Goal: Task Accomplishment & Management: Manage account settings

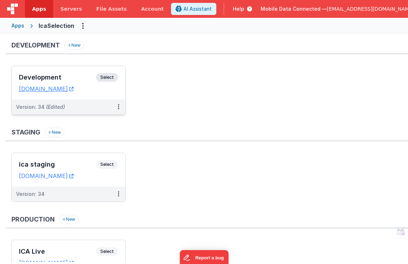
click at [101, 79] on span "Select" at bounding box center [107, 77] width 22 height 9
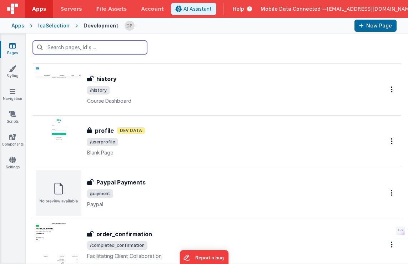
scroll to position [1762, 0]
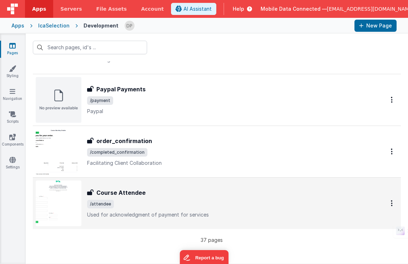
click at [167, 200] on span "/attendee" at bounding box center [227, 204] width 281 height 9
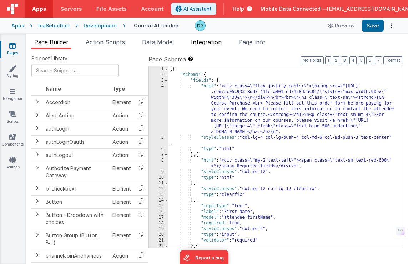
click at [202, 42] on span "Integration" at bounding box center [206, 42] width 31 height 7
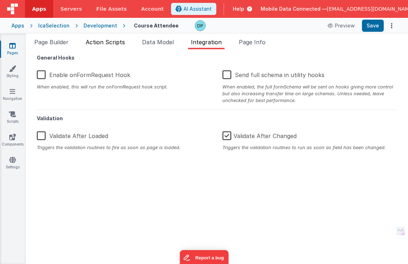
click at [106, 42] on span "Action Scripts" at bounding box center [105, 42] width 39 height 7
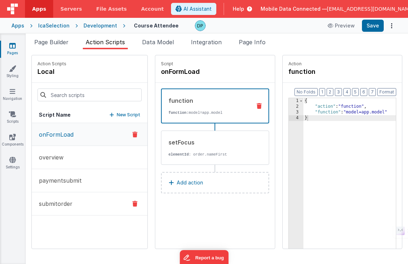
click at [70, 206] on p "submitorder" at bounding box center [54, 204] width 38 height 9
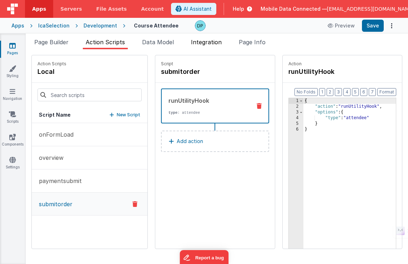
click at [201, 43] on span "Integration" at bounding box center [206, 42] width 31 height 7
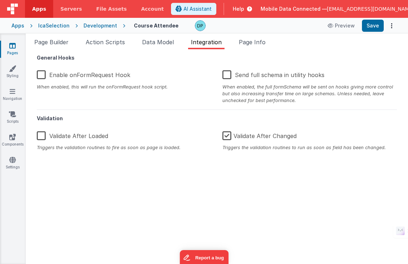
click at [78, 75] on label "Enable onFormRequest Hook" at bounding box center [84, 73] width 94 height 15
click at [0, 0] on input "Enable onFormRequest Hook" at bounding box center [0, 0] width 0 height 0
click at [370, 27] on button "Save" at bounding box center [373, 26] width 22 height 12
click at [67, 75] on label "Enable onFormRequest Hook" at bounding box center [83, 73] width 92 height 15
click at [0, 0] on input "Enable onFormRequest Hook" at bounding box center [0, 0] width 0 height 0
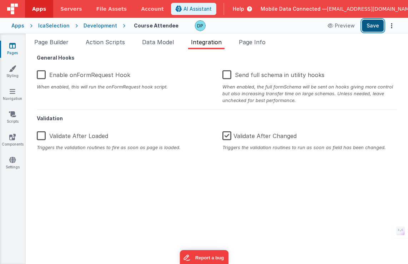
click at [367, 25] on button "Save" at bounding box center [373, 26] width 22 height 12
click at [86, 25] on div "Development" at bounding box center [101, 25] width 34 height 7
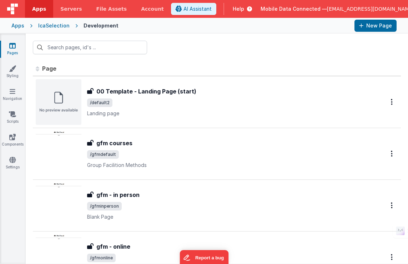
click at [54, 26] on div "IcaSelection" at bounding box center [53, 25] width 31 height 7
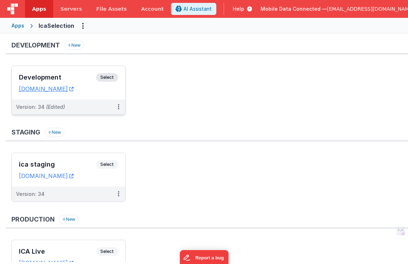
click at [108, 78] on span "Select" at bounding box center [107, 77] width 22 height 9
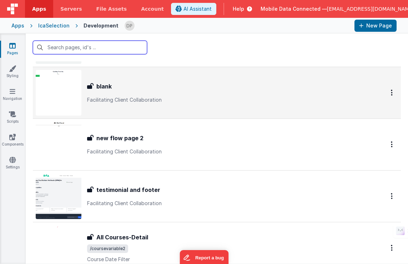
scroll to position [921, 0]
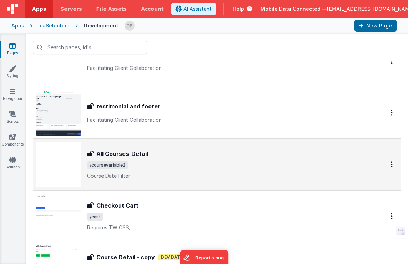
click at [162, 155] on div "All Courses-Detail" at bounding box center [227, 154] width 281 height 9
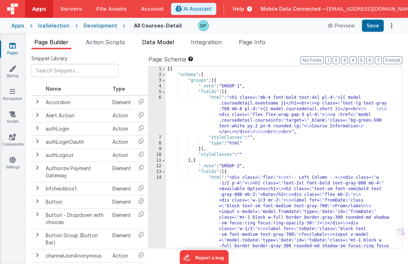
click at [162, 42] on span "Data Model" at bounding box center [158, 42] width 32 height 7
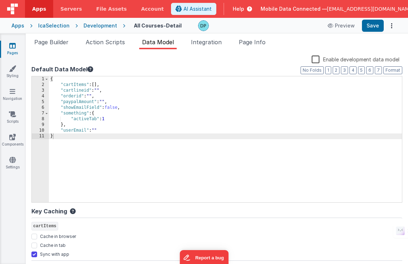
click at [103, 26] on div "Development" at bounding box center [101, 25] width 34 height 7
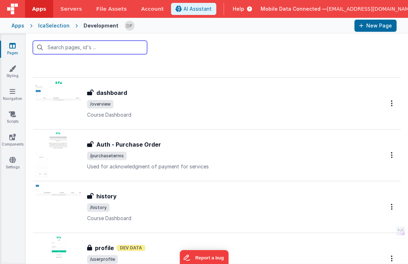
scroll to position [1762, 0]
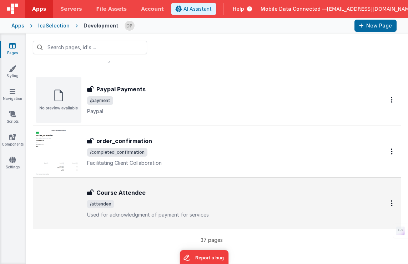
click at [162, 202] on span "/attendee" at bounding box center [227, 204] width 281 height 9
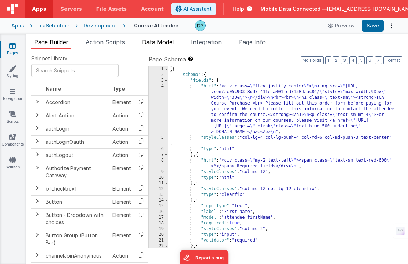
click at [158, 41] on span "Data Model" at bounding box center [158, 42] width 32 height 7
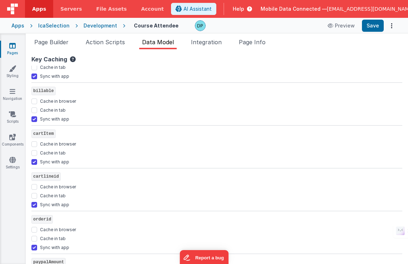
scroll to position [251, 0]
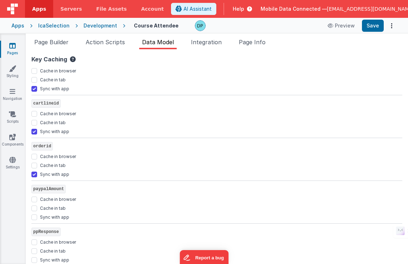
click at [59, 218] on label "Sync with app" at bounding box center [54, 216] width 29 height 7
click at [37, 218] on input "Sync with app" at bounding box center [34, 218] width 6 height 6
checkbox input "true"
click at [50, 215] on label "Sync with app" at bounding box center [54, 217] width 29 height 7
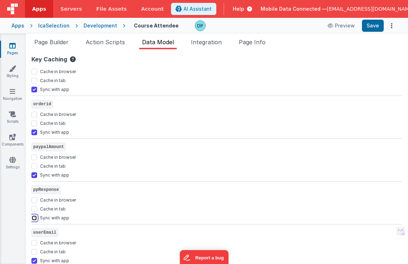
click at [37, 215] on input "Sync with app" at bounding box center [34, 218] width 6 height 6
click at [53, 215] on label "Sync with app" at bounding box center [54, 217] width 29 height 7
click at [37, 215] on input "Sync with app" at bounding box center [34, 218] width 6 height 6
checkbox input "false"
click at [369, 25] on button "Save" at bounding box center [373, 26] width 22 height 12
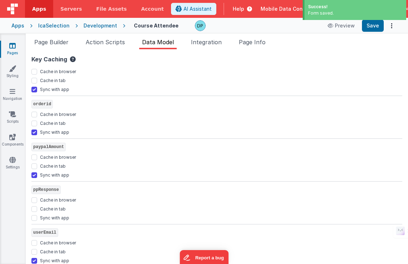
click at [96, 25] on div "Development" at bounding box center [101, 25] width 34 height 7
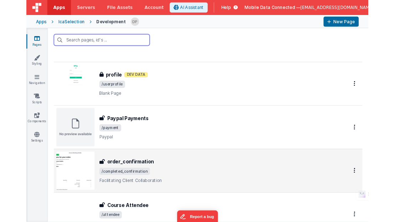
scroll to position [1762, 0]
